Goal: Information Seeking & Learning: Check status

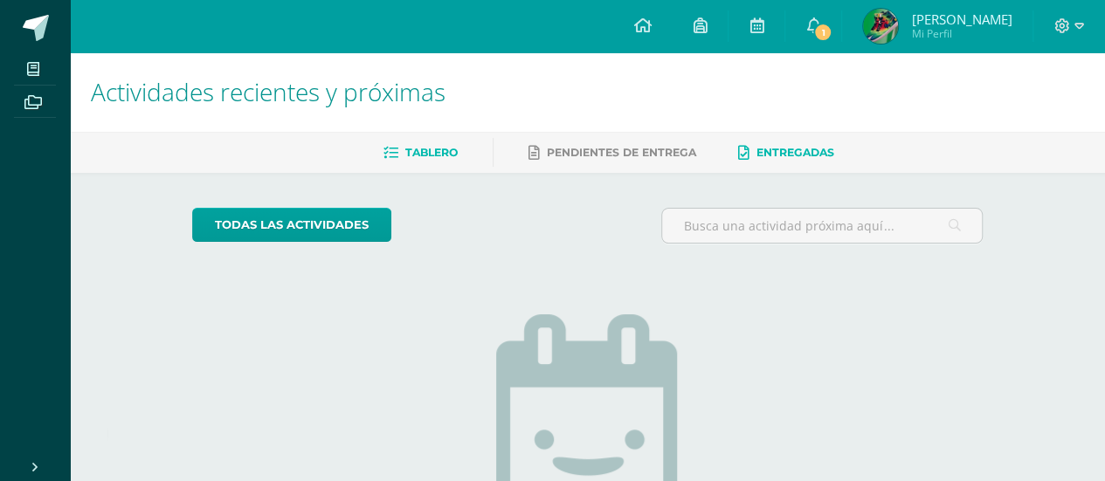
click at [806, 155] on span "Entregadas" at bounding box center [796, 152] width 78 height 13
click at [813, 33] on span "1" at bounding box center [822, 32] width 19 height 19
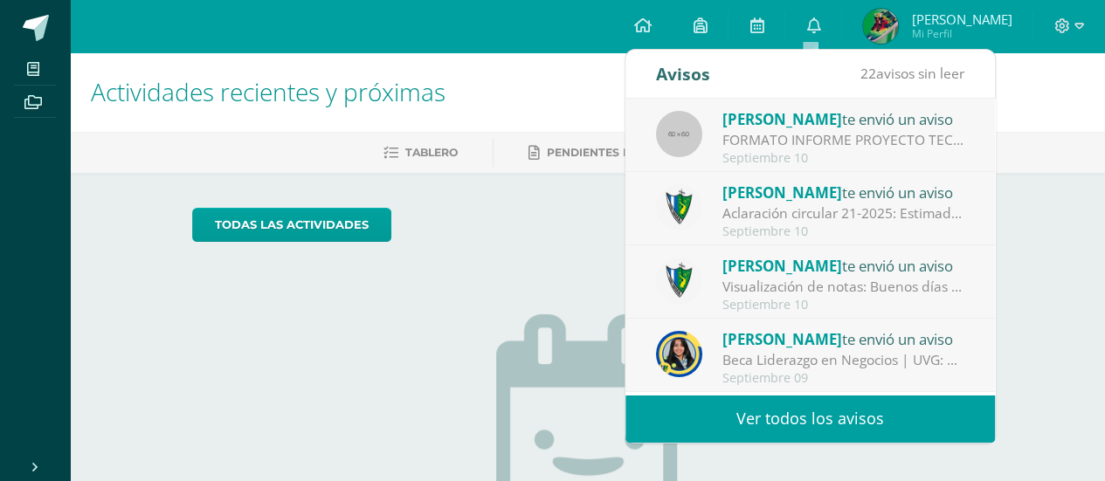
click at [879, 145] on div "FORMATO INFORME PROYECTO TECNOLÓGICO: Alumnos Graduandos: Por este medio se adj…" at bounding box center [844, 140] width 243 height 20
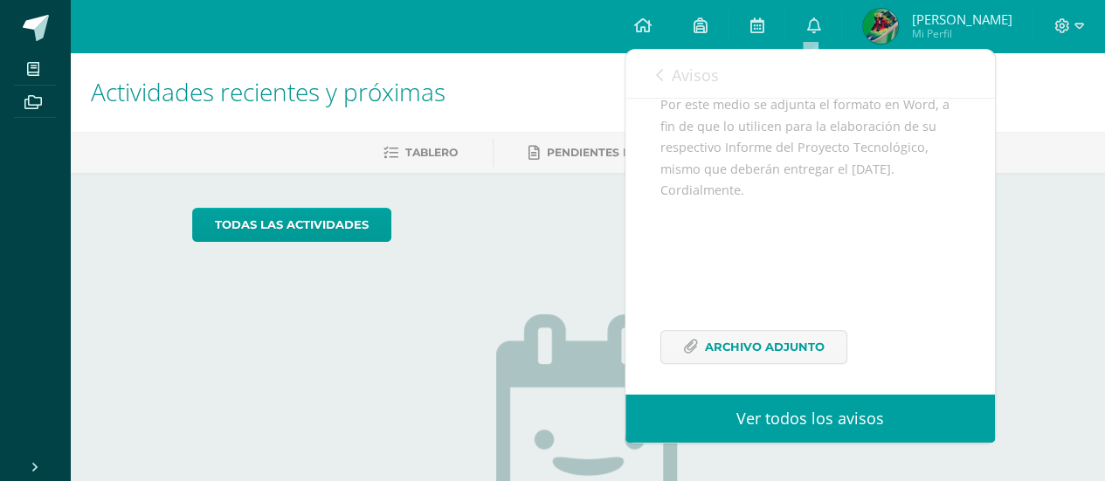
scroll to position [273, 0]
click at [808, 342] on span "Archivo Adjunto" at bounding box center [765, 339] width 120 height 32
click at [577, 228] on div "todas las Actividades" at bounding box center [587, 233] width 805 height 50
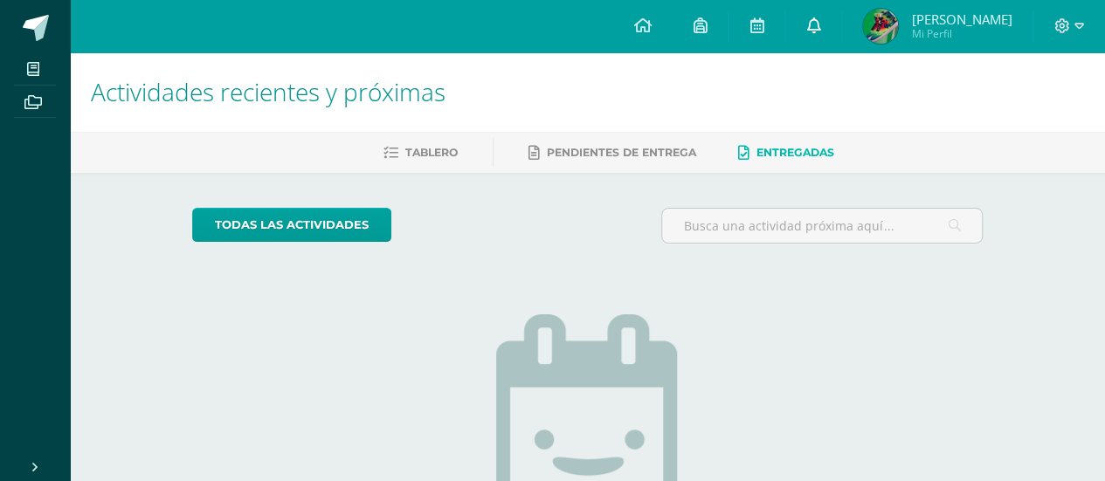
click at [818, 24] on link "0" at bounding box center [813, 26] width 56 height 52
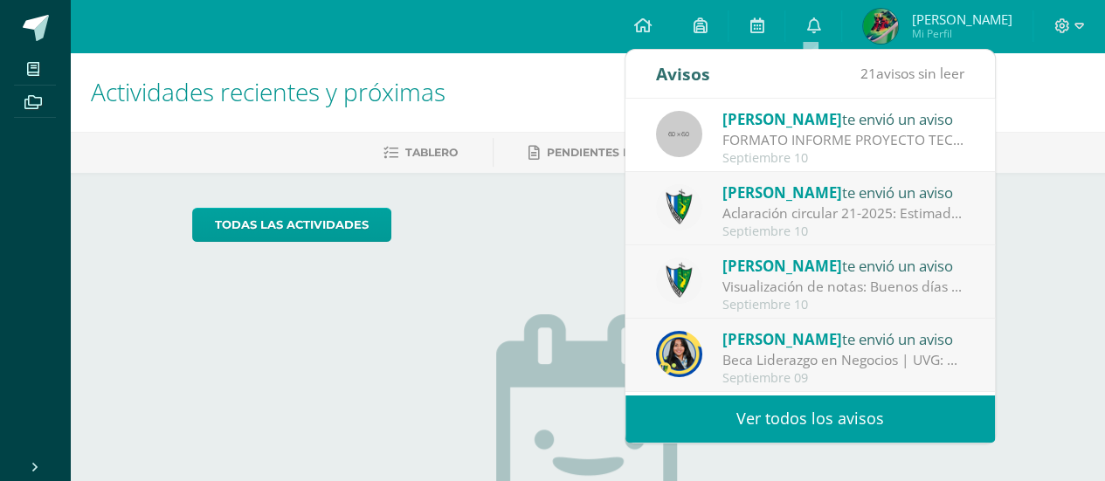
click at [868, 286] on div "Visualización de notas: Buenos días estimados padres y estudiantes, es un gusto…" at bounding box center [844, 287] width 243 height 20
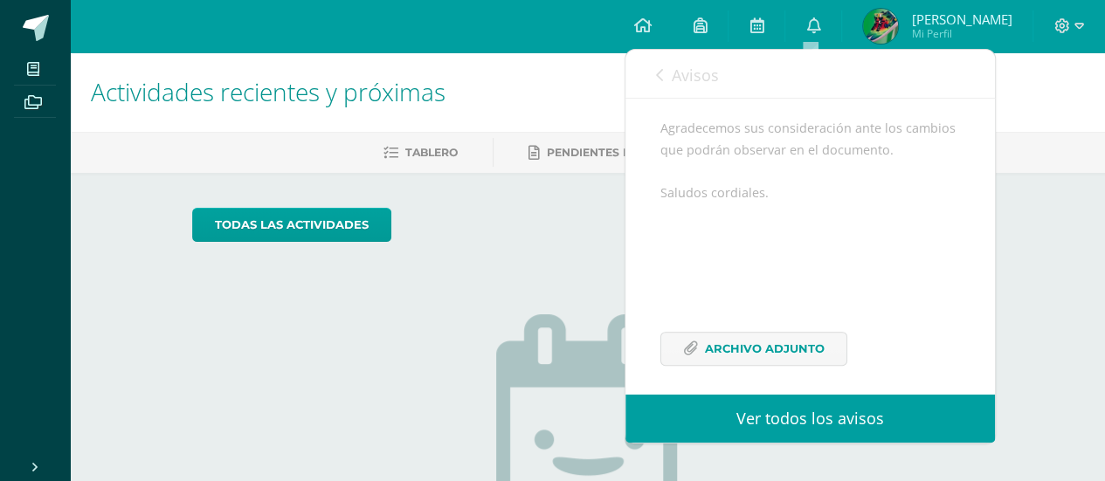
scroll to position [423, 0]
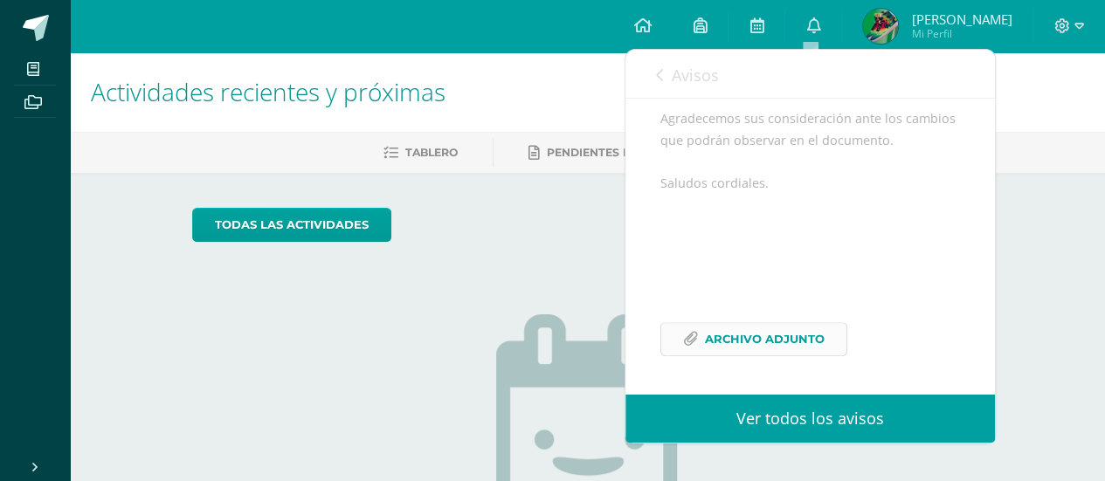
click at [797, 347] on span "Archivo Adjunto" at bounding box center [765, 339] width 120 height 32
click at [529, 335] on img at bounding box center [587, 438] width 183 height 246
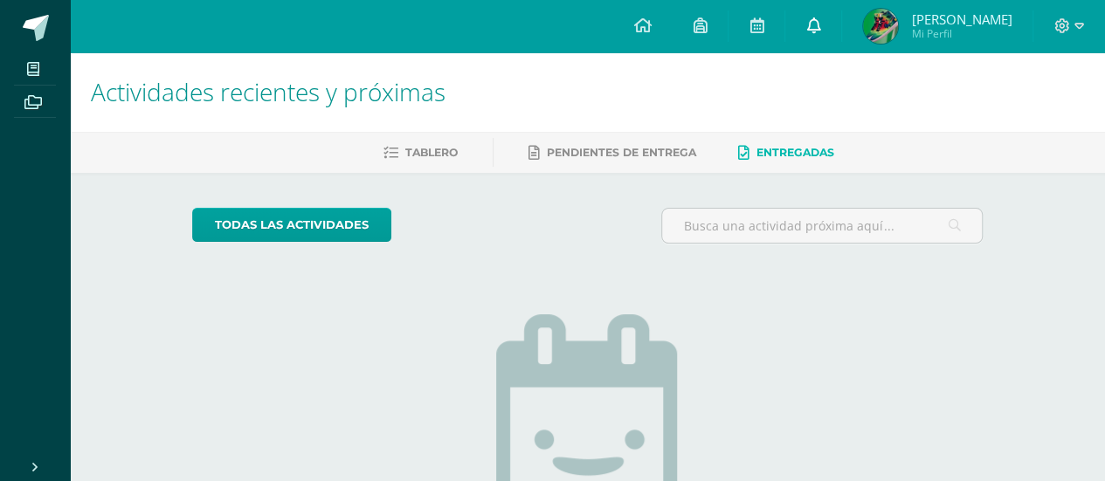
click at [813, 25] on icon at bounding box center [813, 25] width 14 height 16
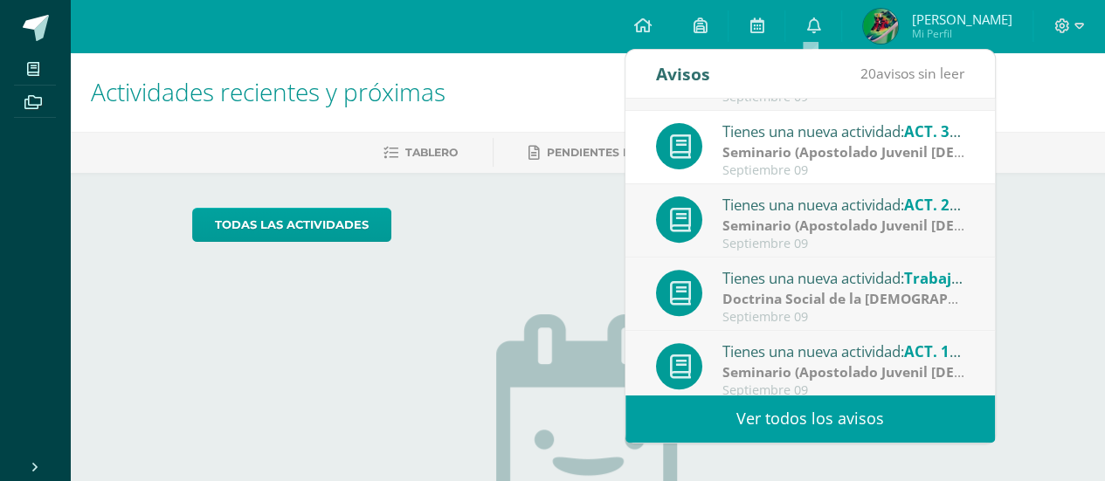
scroll to position [290, 0]
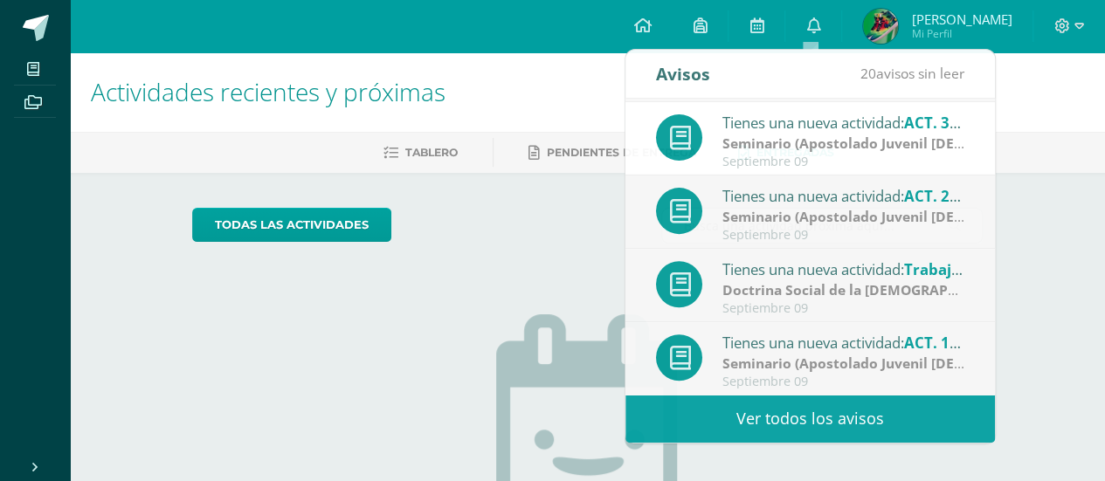
click at [584, 315] on img at bounding box center [587, 438] width 183 height 246
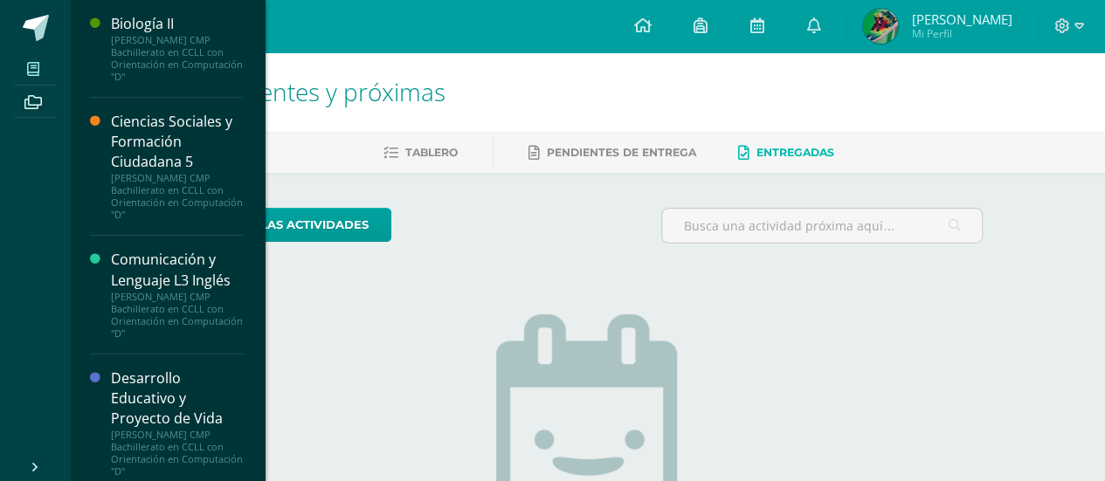
click at [20, 76] on span at bounding box center [33, 69] width 39 height 24
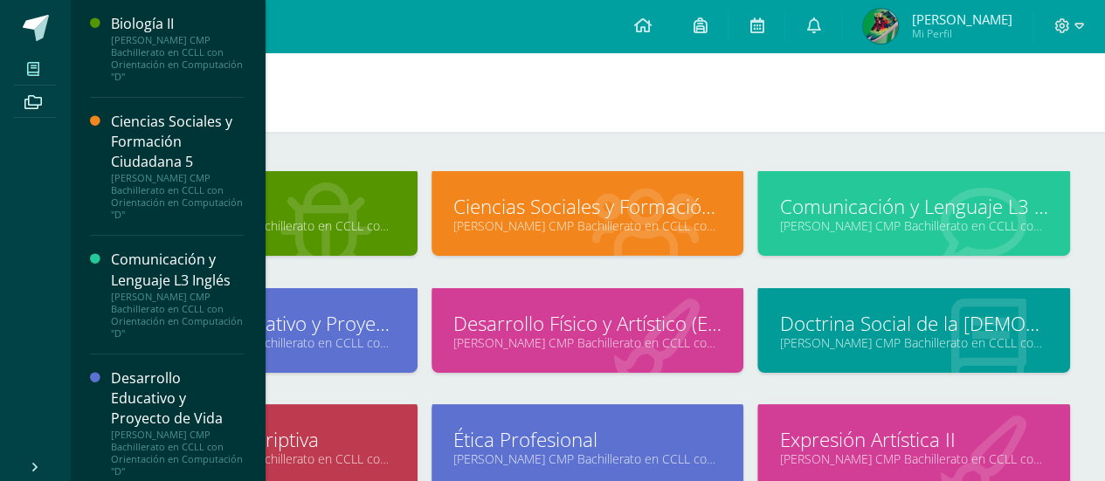
click at [601, 91] on h1 "Mis cursos" at bounding box center [587, 92] width 993 height 80
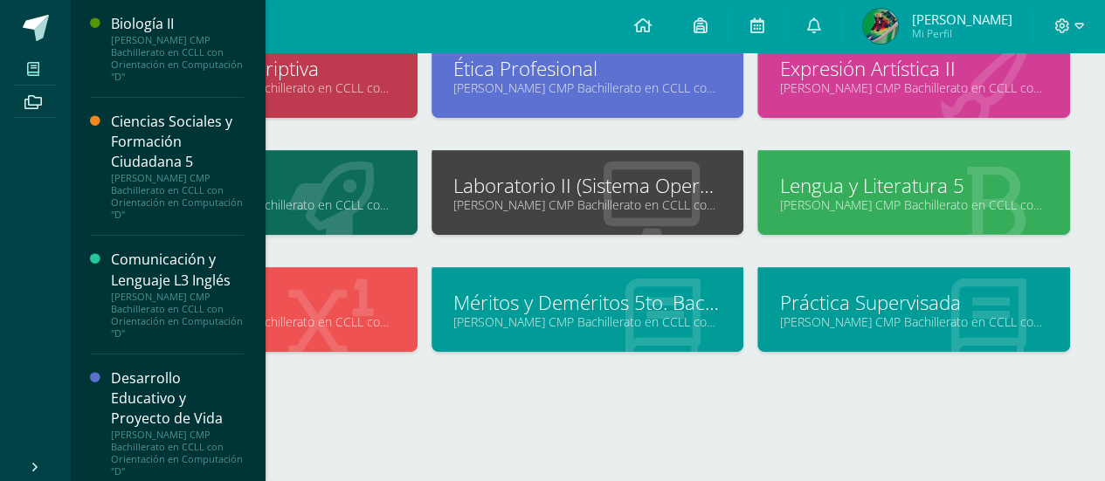
scroll to position [376, 0]
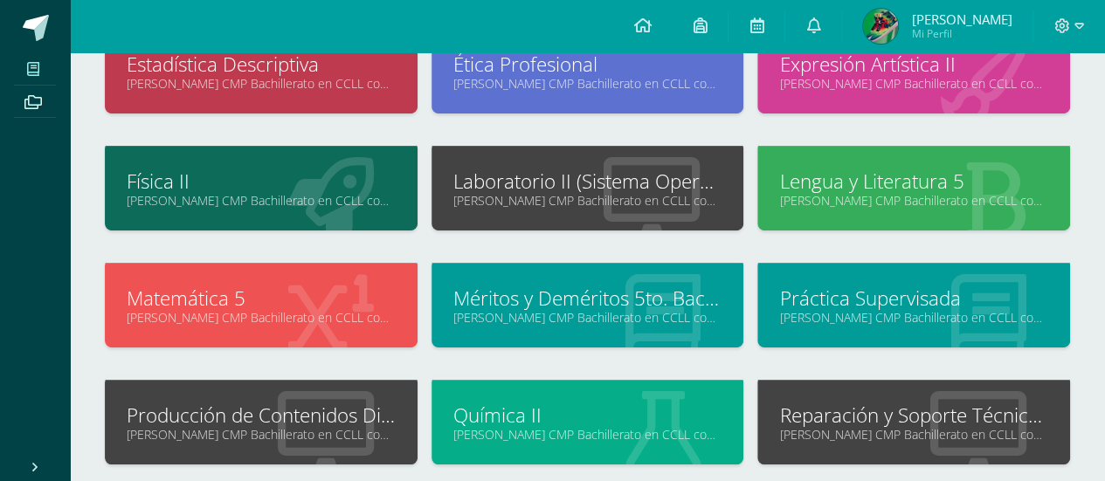
click at [29, 78] on span at bounding box center [33, 69] width 39 height 24
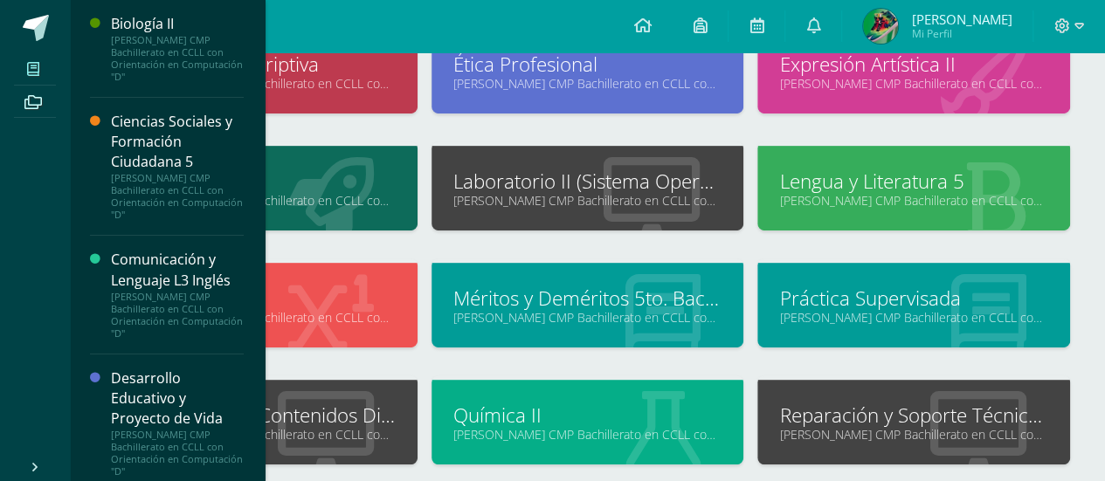
scroll to position [276, 0]
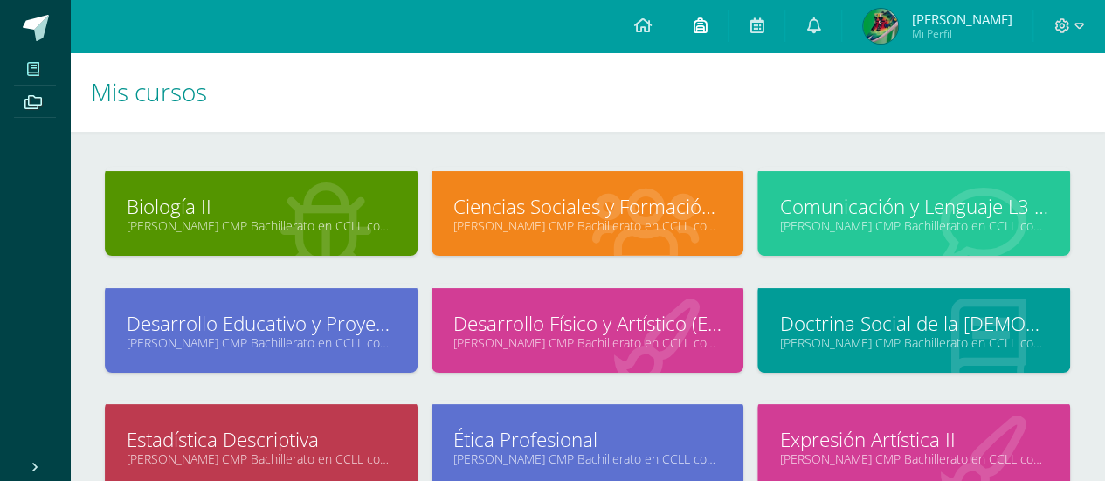
click at [702, 29] on icon at bounding box center [700, 25] width 14 height 16
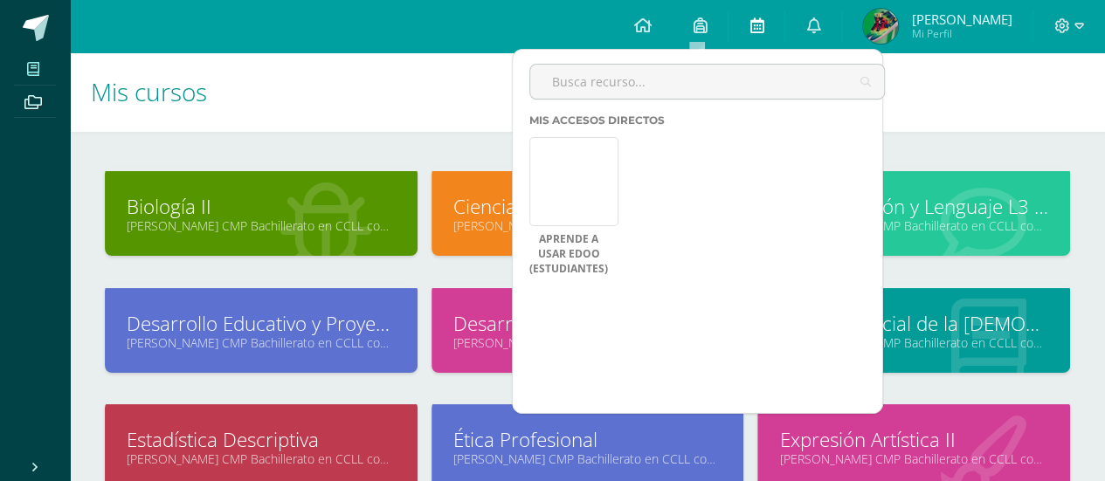
click at [758, 23] on icon at bounding box center [757, 25] width 14 height 16
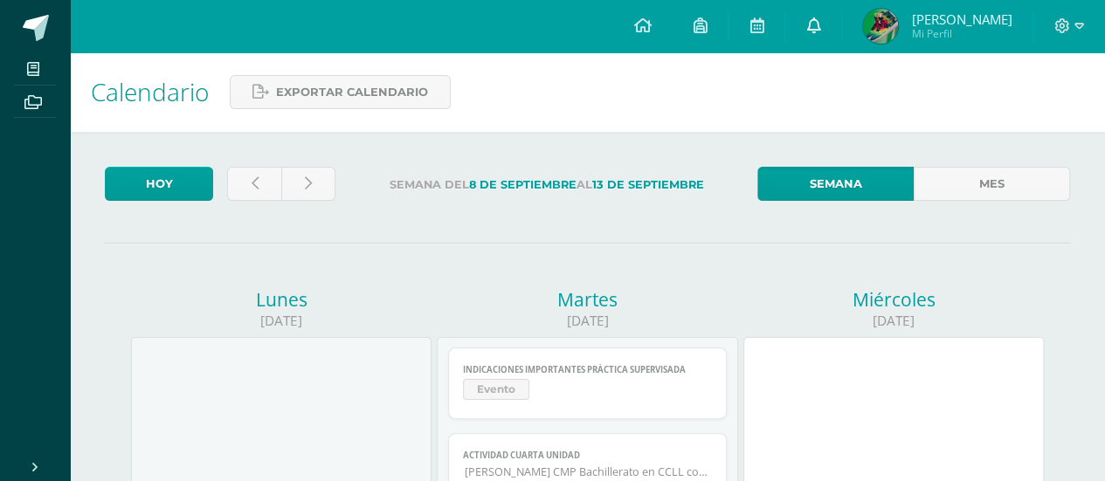
click at [812, 26] on icon at bounding box center [813, 25] width 14 height 16
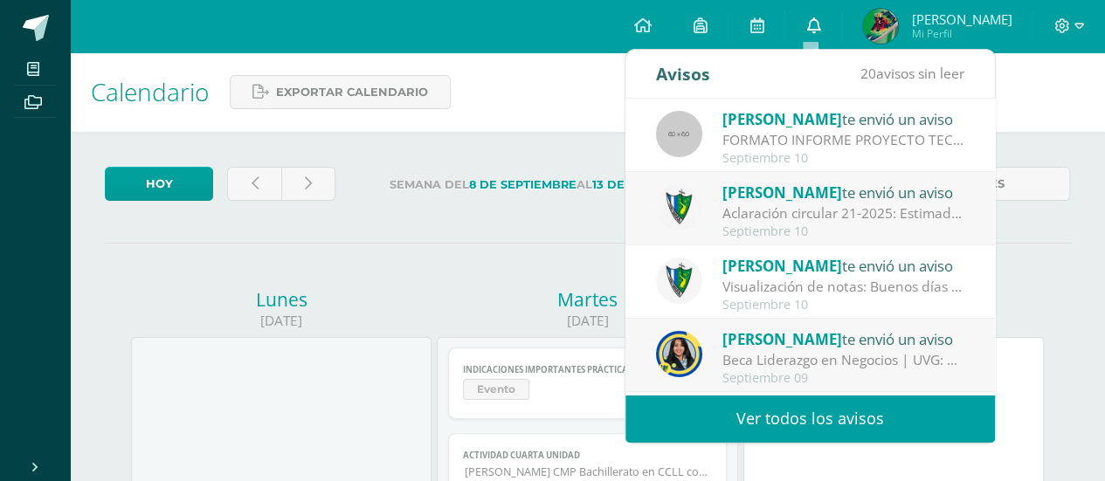
click at [812, 26] on icon at bounding box center [813, 25] width 14 height 16
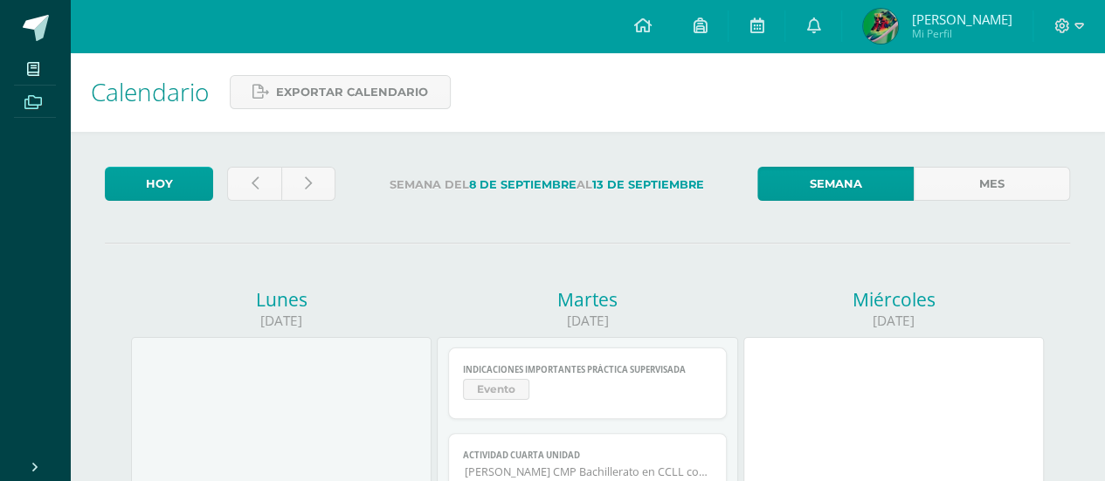
click at [36, 106] on icon at bounding box center [32, 102] width 17 height 14
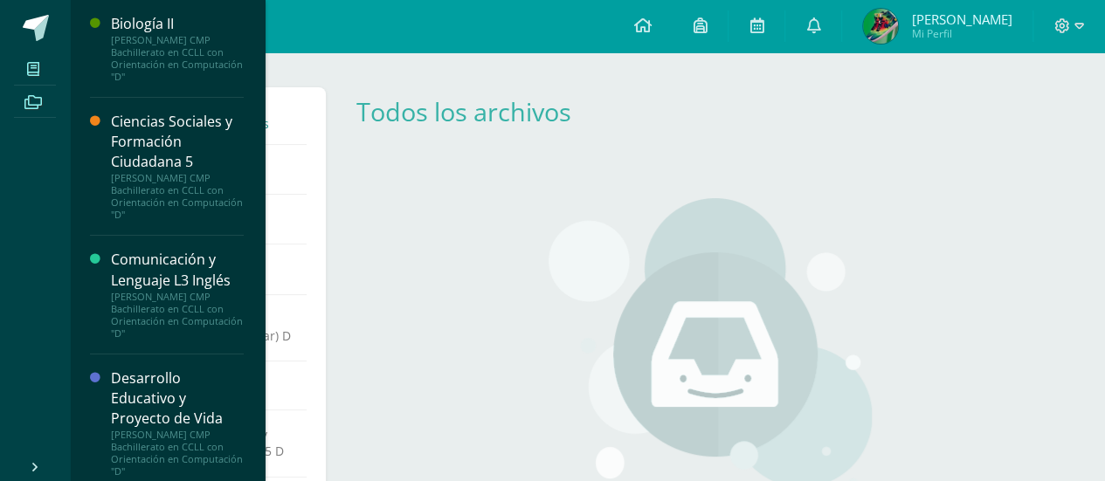
click at [40, 72] on span at bounding box center [33, 69] width 39 height 24
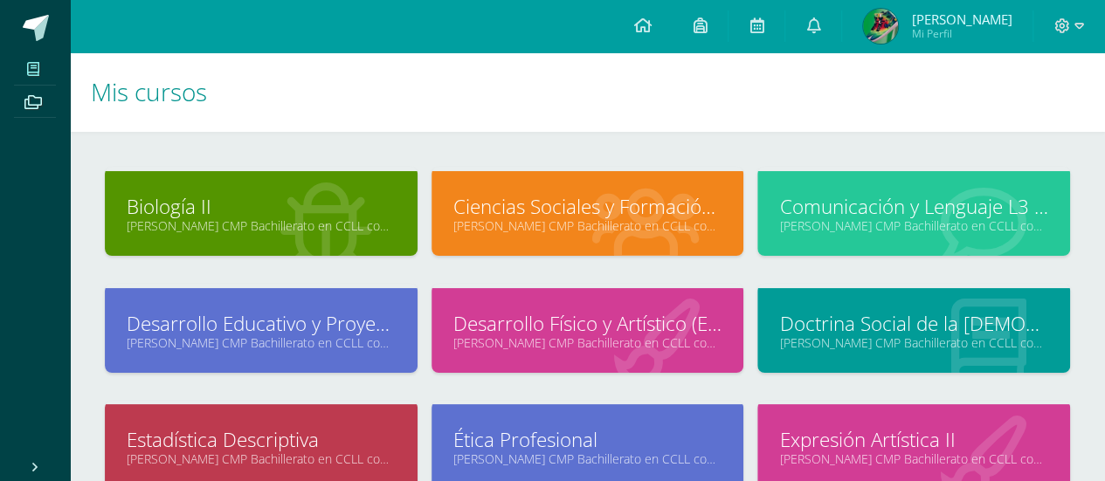
click at [302, 218] on link "Quinto Bachillerato CMP Bachillerato en CCLL con Orientación en Computación "D"" at bounding box center [261, 226] width 269 height 17
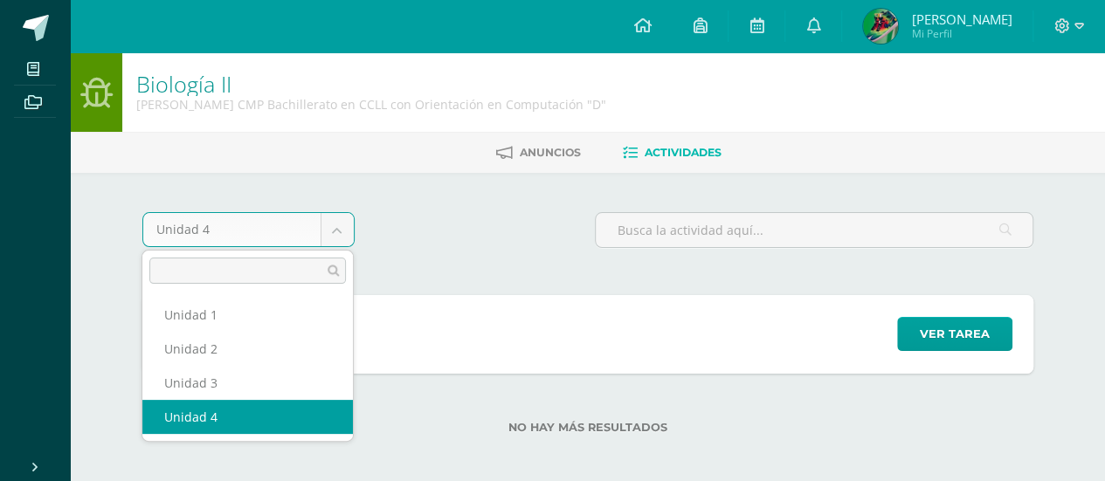
click at [340, 233] on body "Mis cursos Archivos Cerrar panel Biología II Quinto Bachillerato CMP Bachillera…" at bounding box center [552, 245] width 1105 height 490
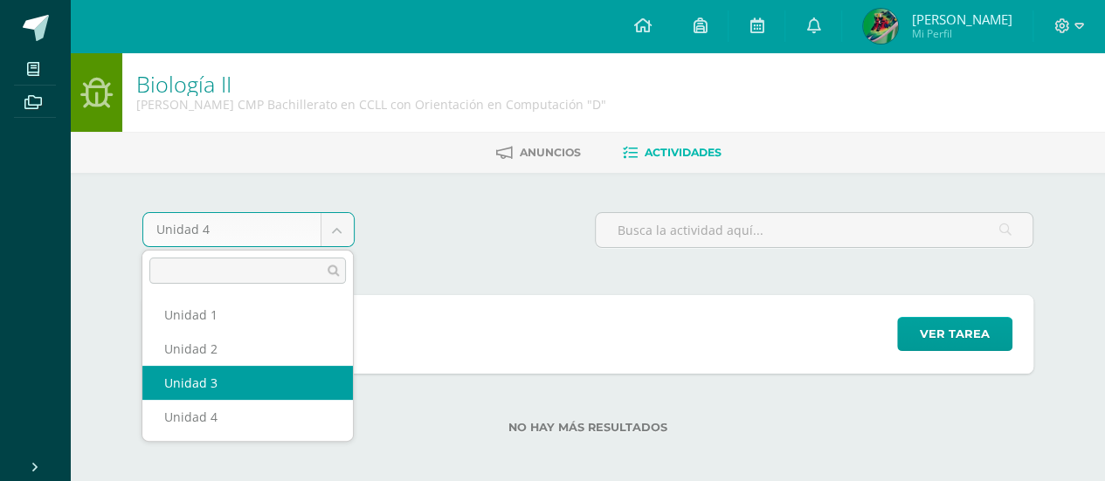
select select "Unidad 3"
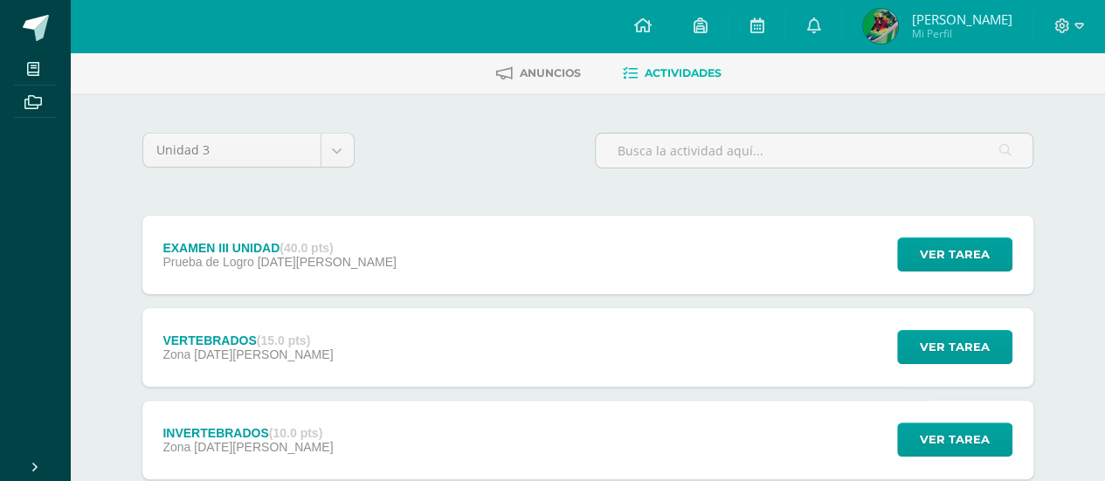
scroll to position [81, 0]
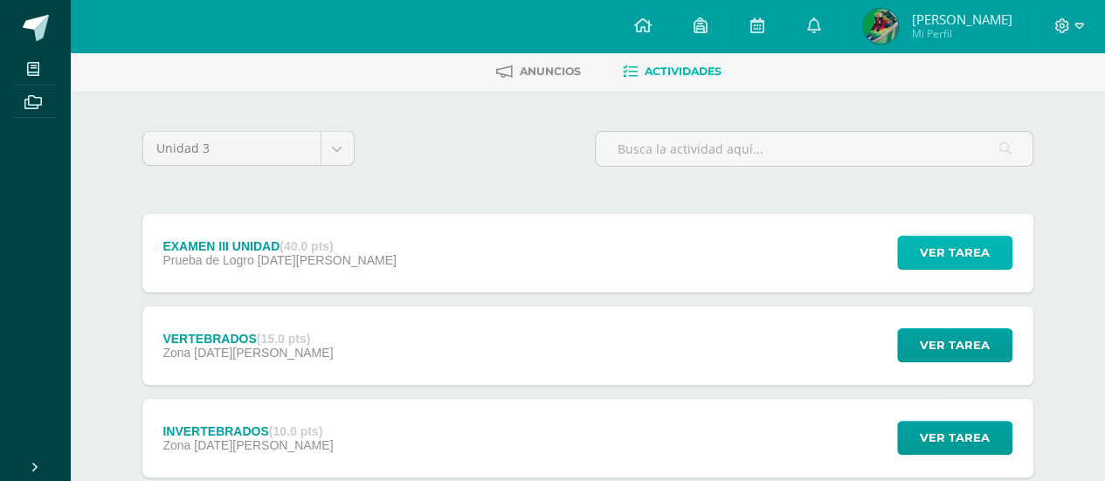
click at [970, 249] on span "Ver tarea" at bounding box center [955, 253] width 70 height 32
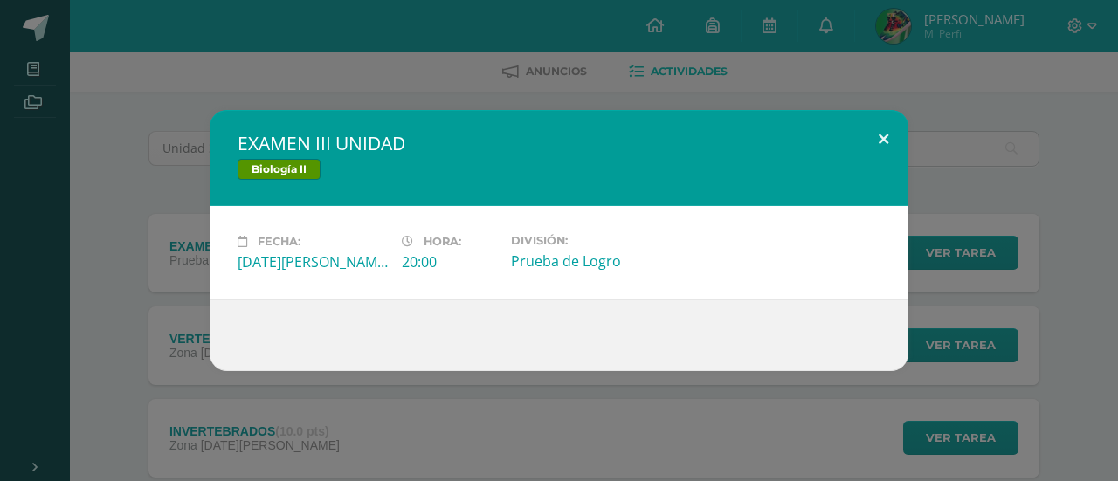
click at [889, 140] on button at bounding box center [884, 139] width 50 height 59
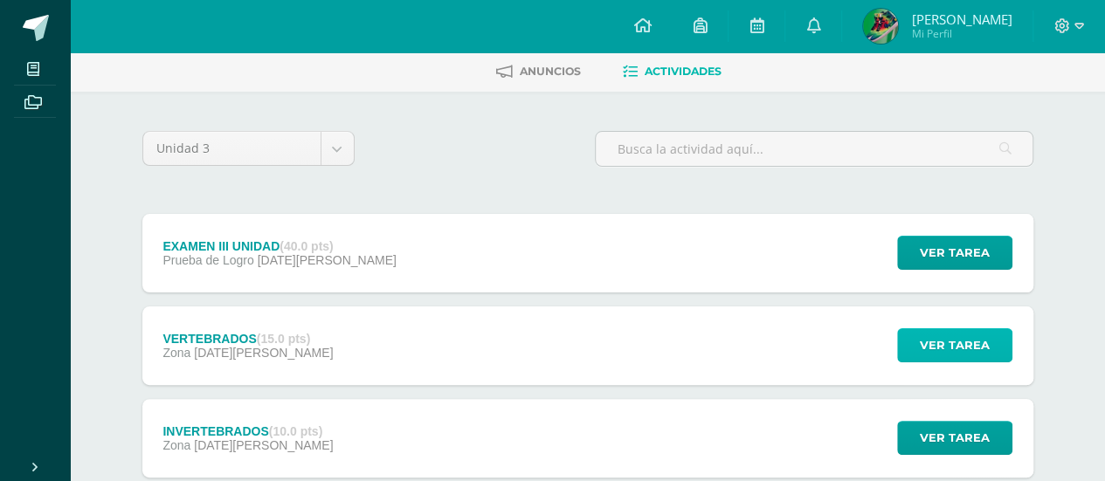
click at [959, 342] on span "Ver tarea" at bounding box center [955, 345] width 70 height 32
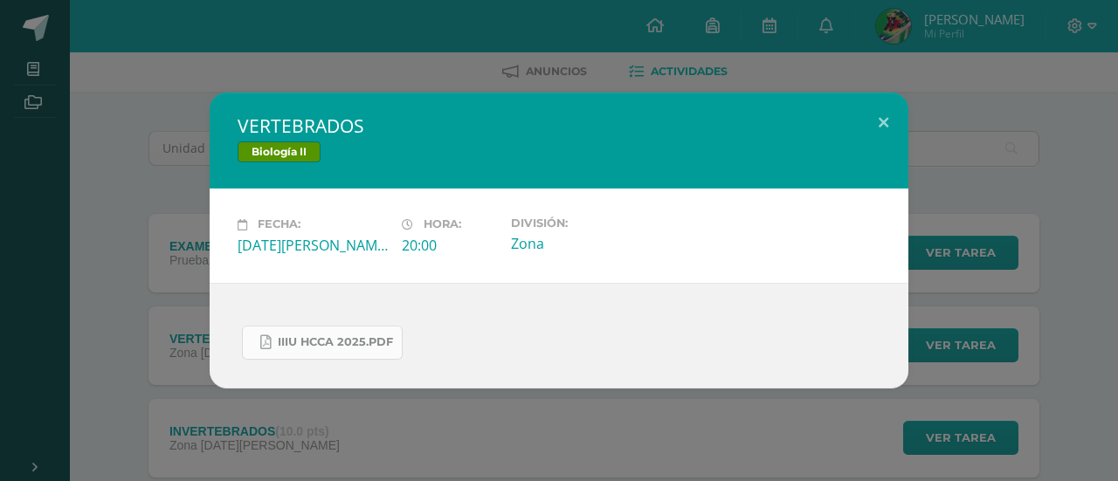
click at [319, 344] on span "IIIU HCCA 2025.pdf" at bounding box center [335, 342] width 115 height 14
click at [884, 124] on button at bounding box center [884, 122] width 50 height 59
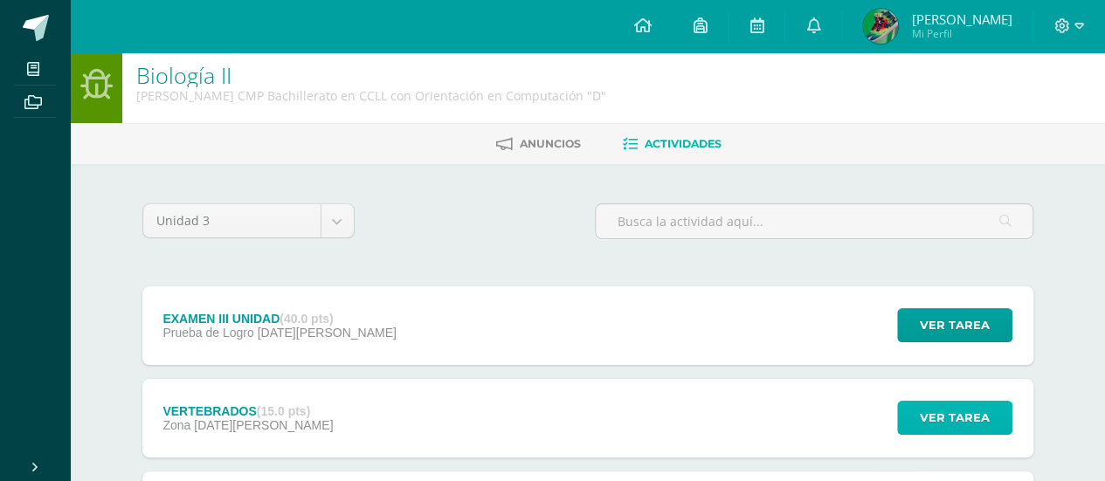
scroll to position [0, 0]
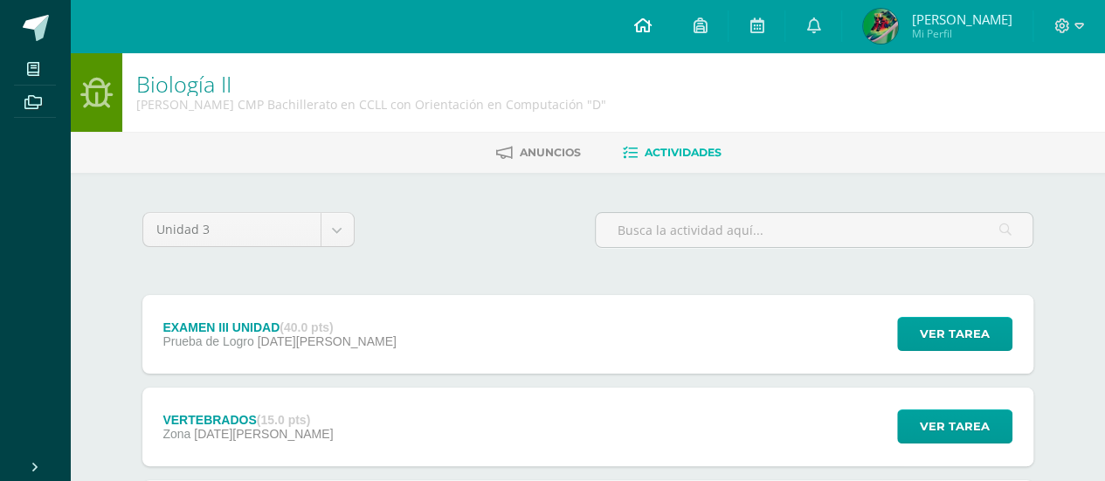
click at [652, 27] on link at bounding box center [641, 26] width 59 height 52
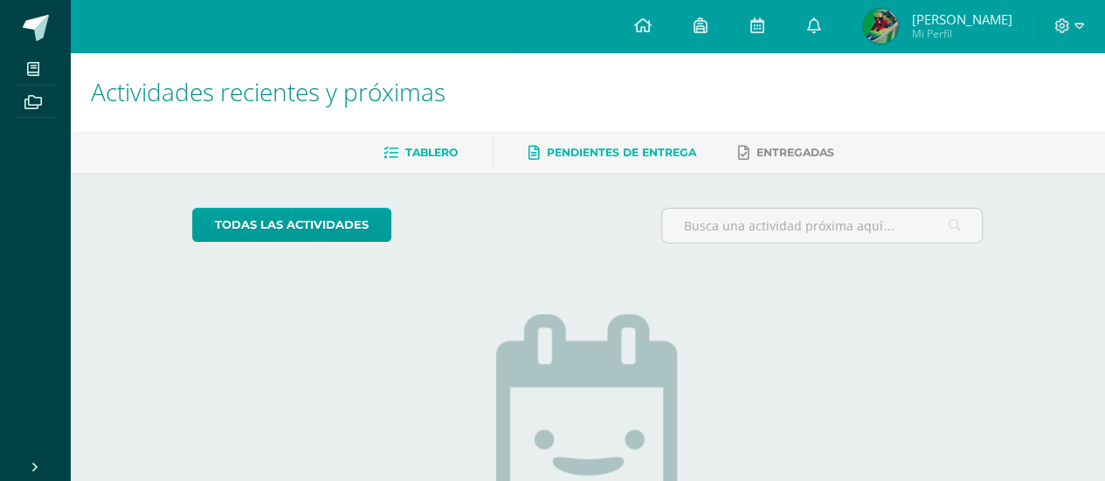
click at [671, 163] on link "Pendientes de entrega" at bounding box center [613, 153] width 168 height 28
click at [811, 149] on span "Entregadas" at bounding box center [796, 152] width 78 height 13
click at [645, 25] on icon at bounding box center [641, 25] width 17 height 16
click at [932, 27] on span "Mi Perfil" at bounding box center [961, 33] width 100 height 15
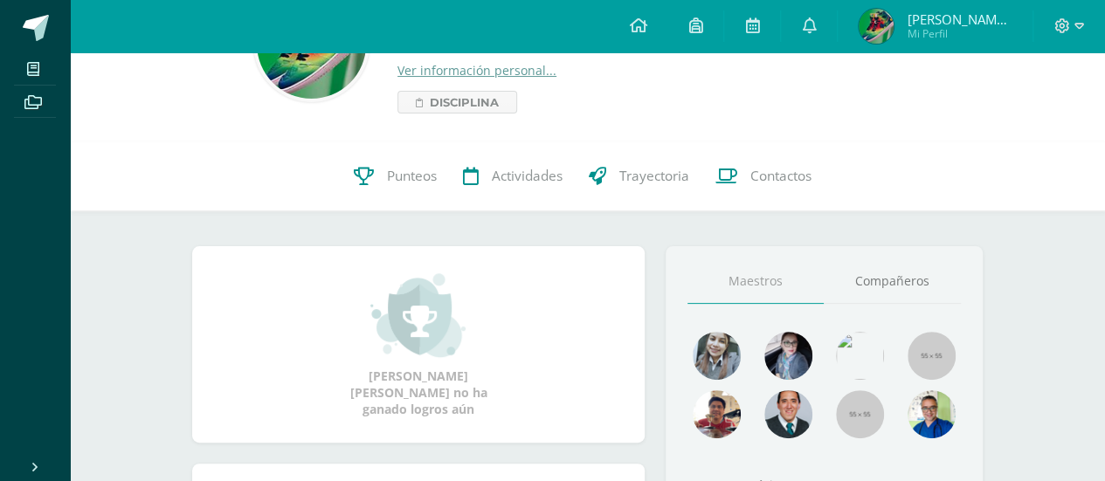
scroll to position [107, 0]
click at [409, 170] on span "Punteos" at bounding box center [412, 175] width 50 height 18
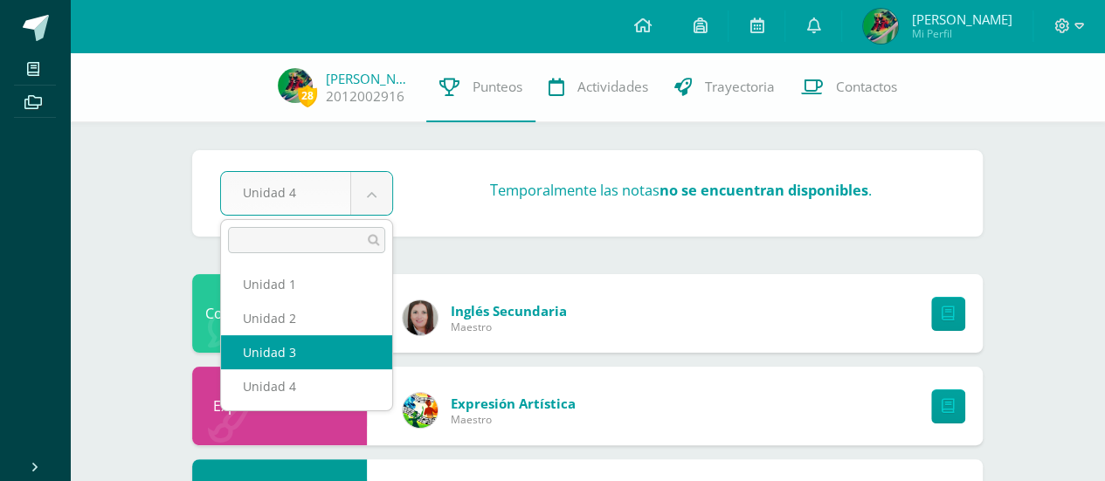
select select "Unidad 3"
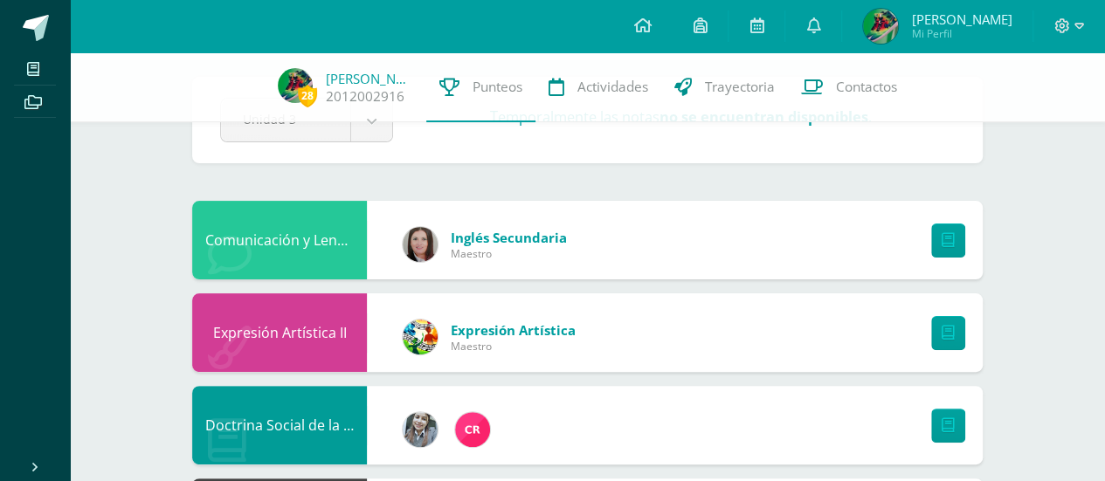
scroll to position [82, 0]
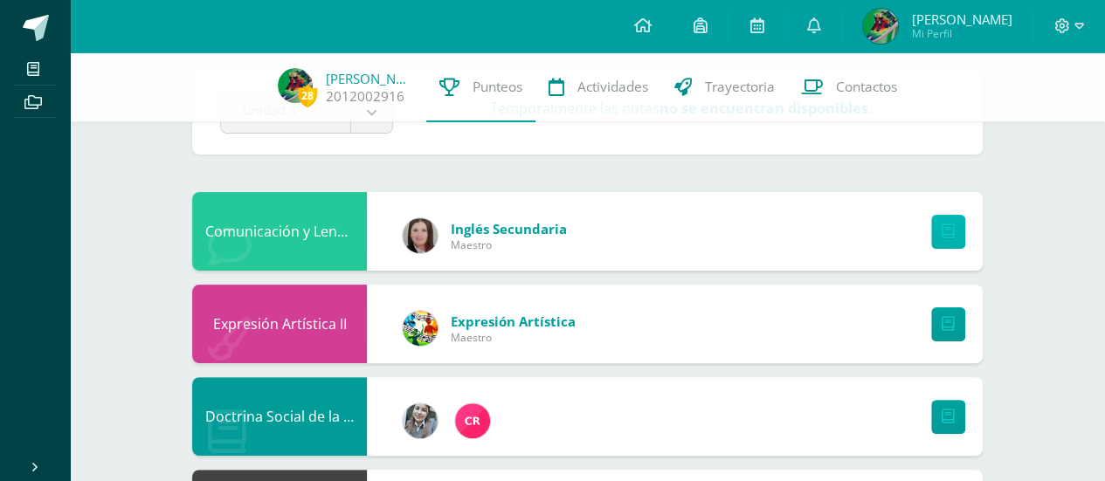
click at [955, 233] on link at bounding box center [948, 232] width 34 height 34
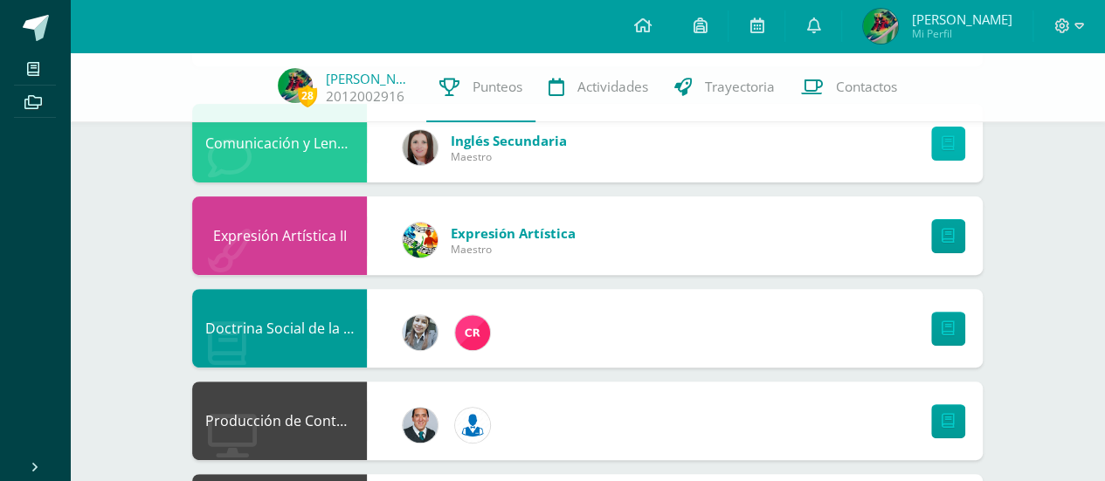
scroll to position [171, 0]
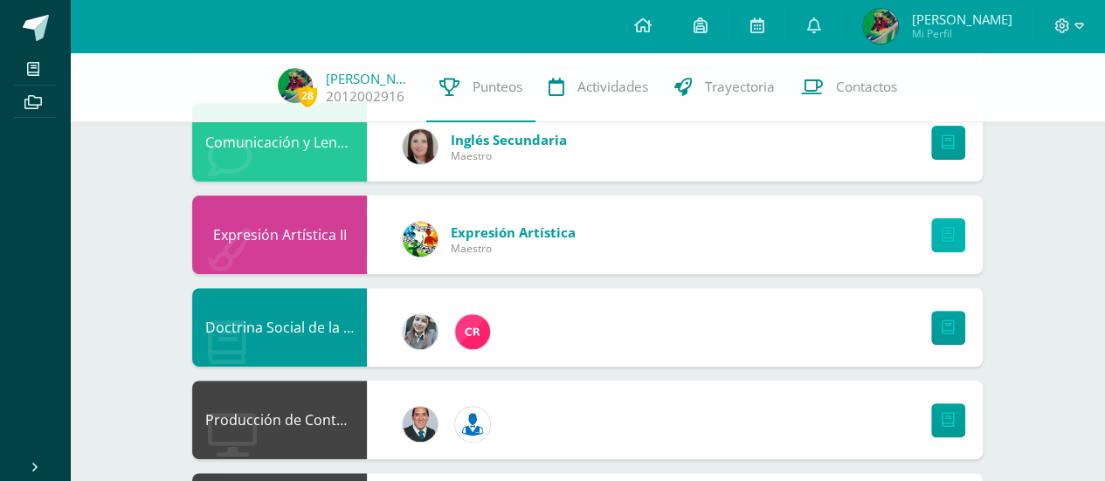
click at [955, 232] on link at bounding box center [948, 235] width 34 height 34
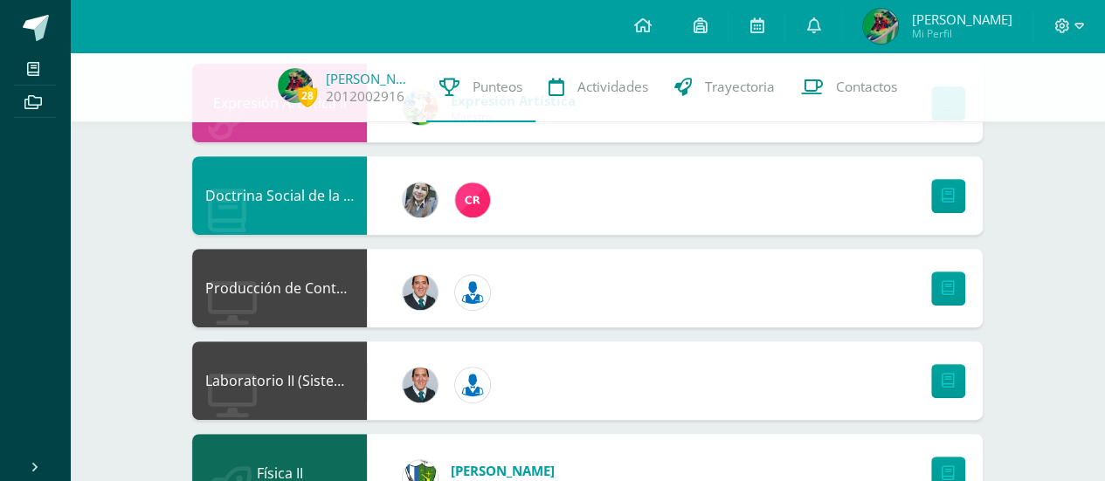
scroll to position [336, 0]
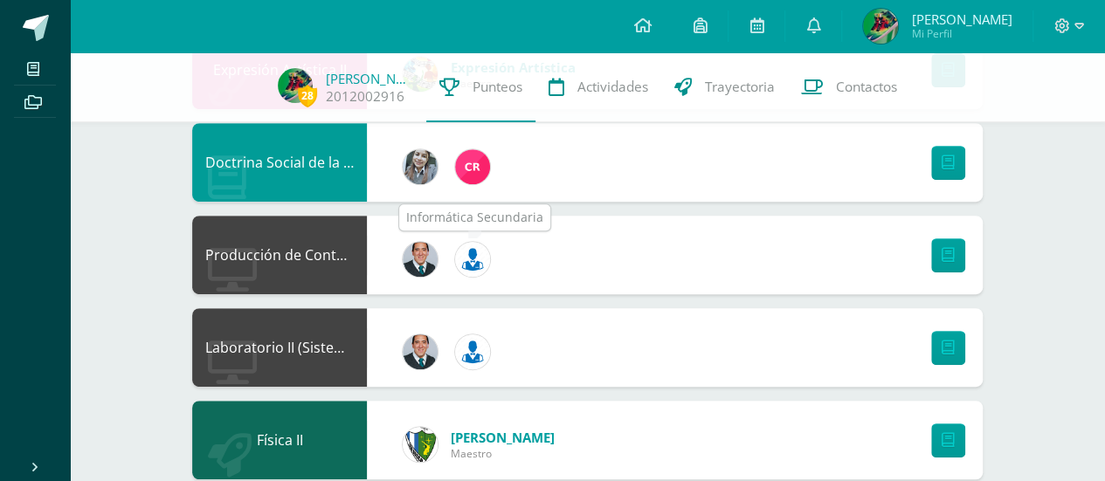
click at [472, 259] on img at bounding box center [472, 259] width 35 height 35
click at [951, 267] on link at bounding box center [948, 256] width 34 height 34
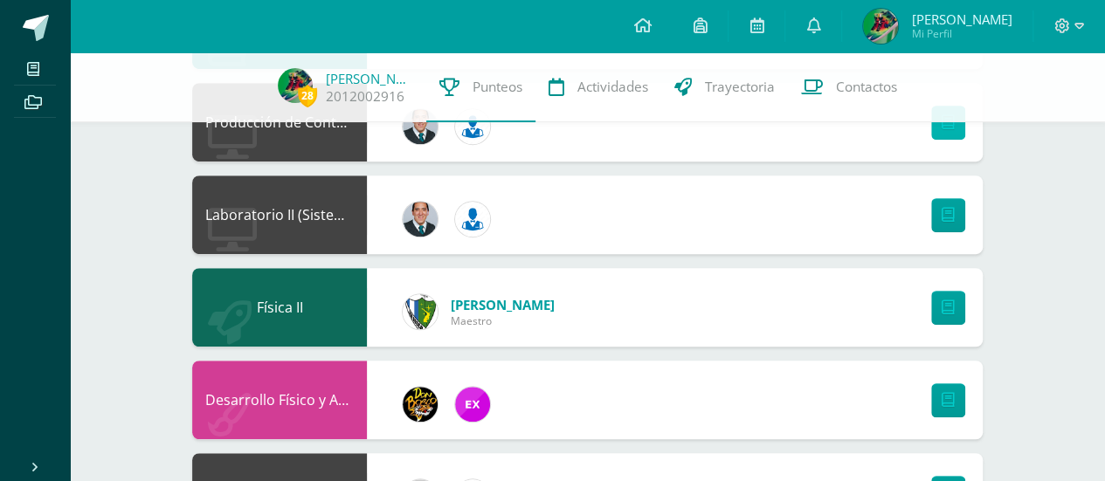
scroll to position [471, 0]
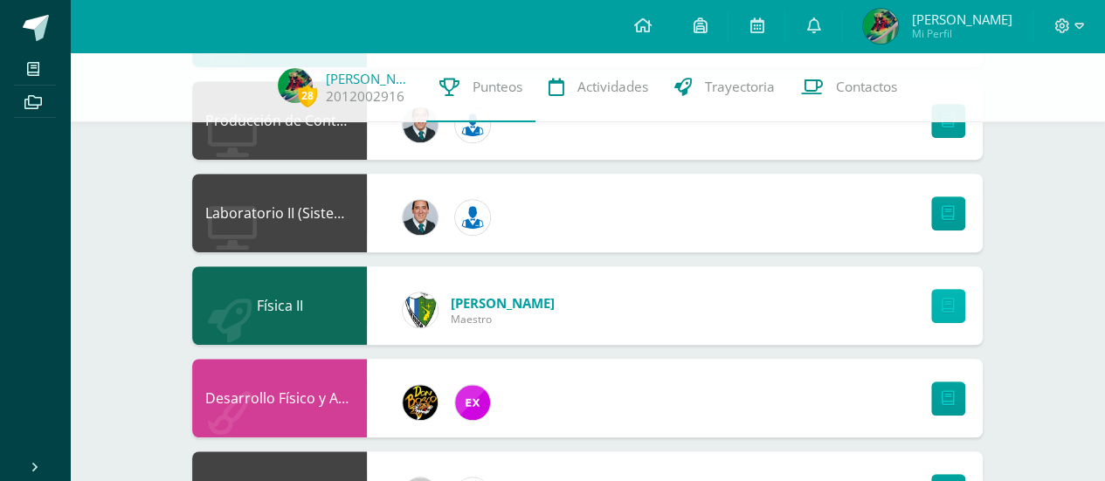
click at [951, 302] on icon at bounding box center [948, 306] width 13 height 15
click at [491, 100] on link "Punteos" at bounding box center [480, 87] width 109 height 70
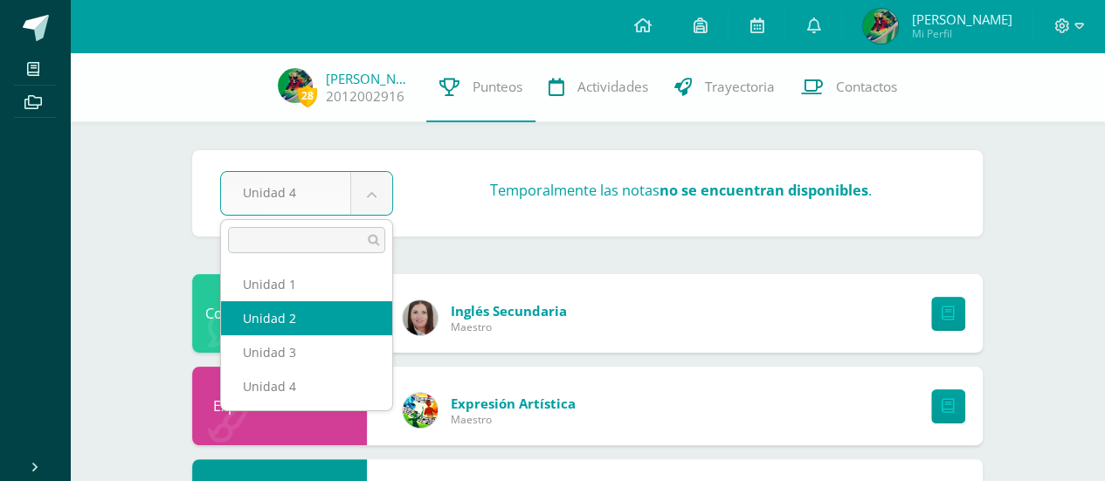
select select "Unidad 2"
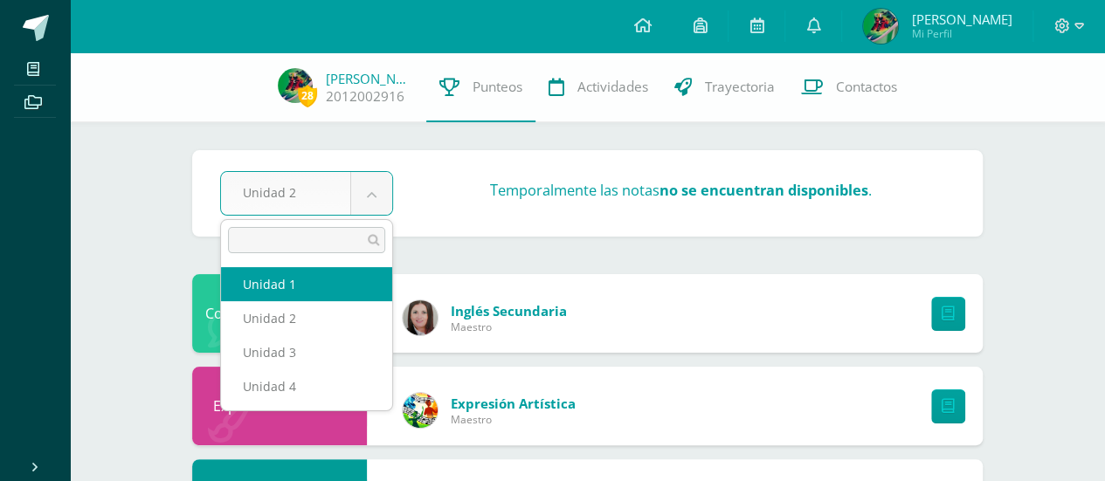
select select "Unidad 1"
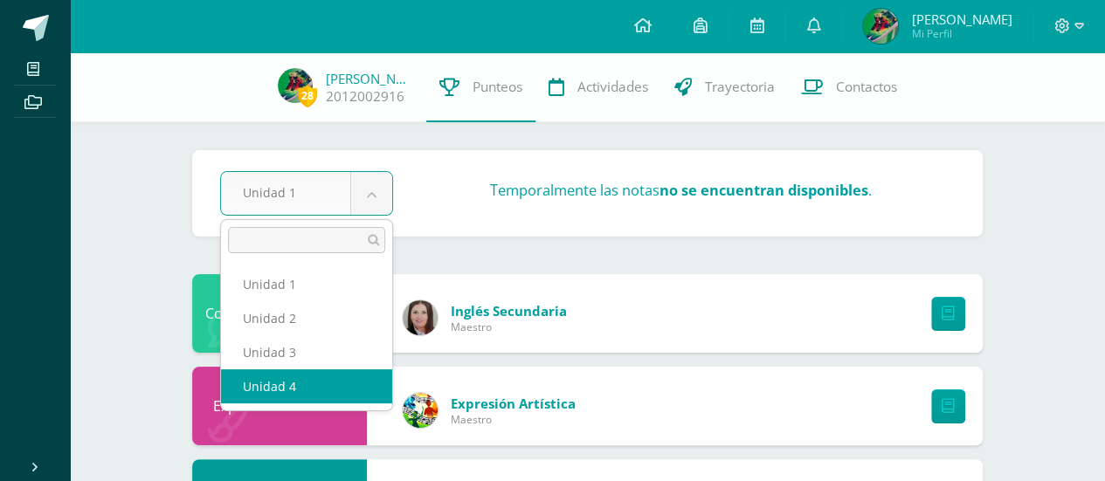
select select "Unidad 4"
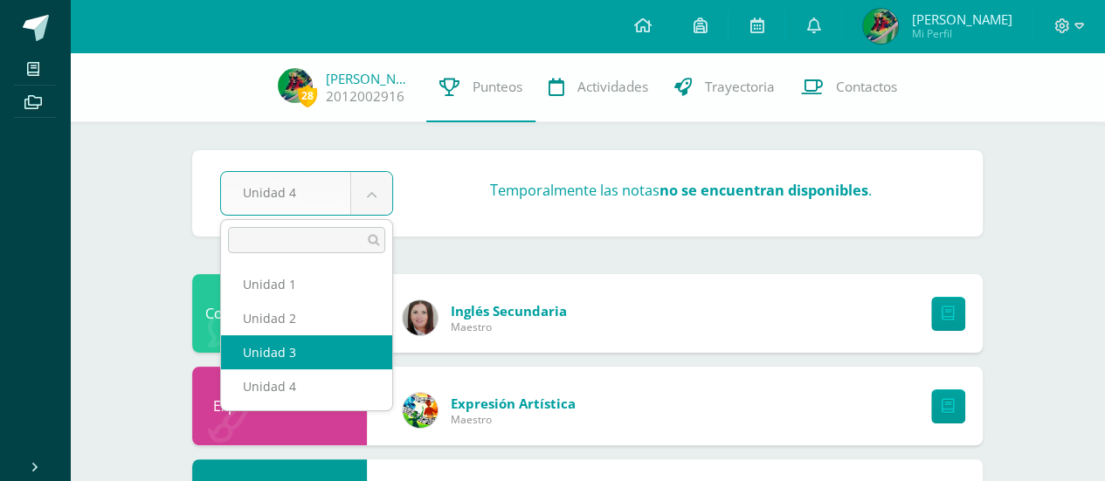
select select "Unidad 3"
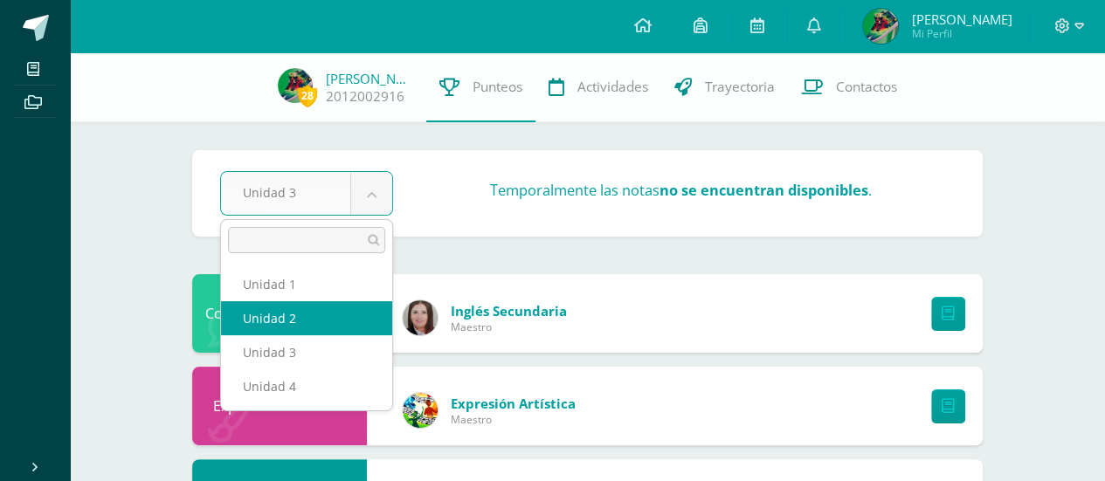
select select "Unidad 2"
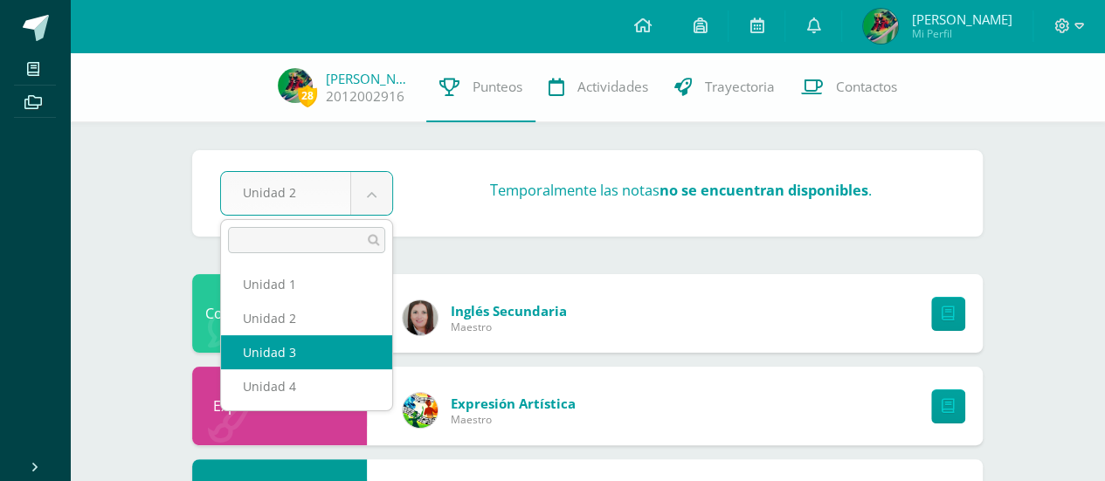
select select "Unidad 3"
